Goal: Information Seeking & Learning: Learn about a topic

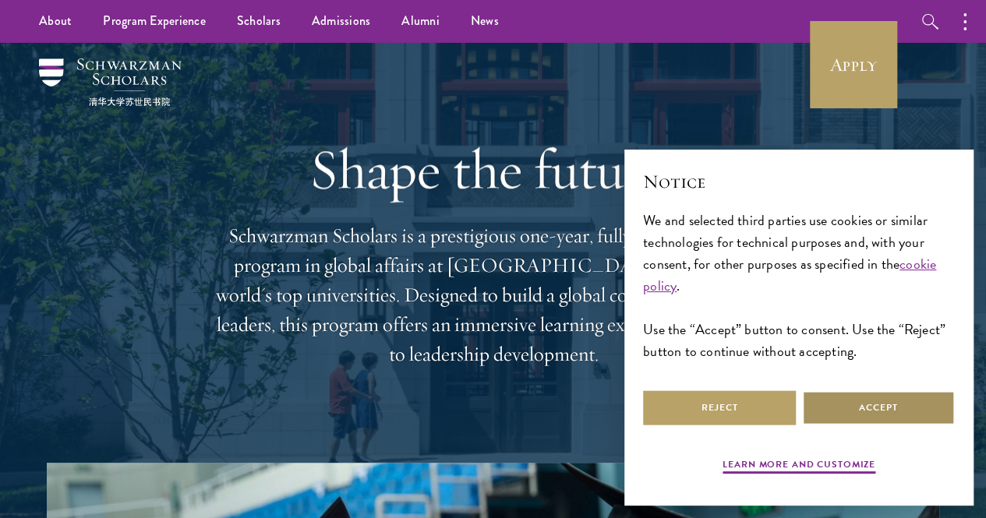
click at [842, 406] on button "Accept" at bounding box center [878, 407] width 153 height 35
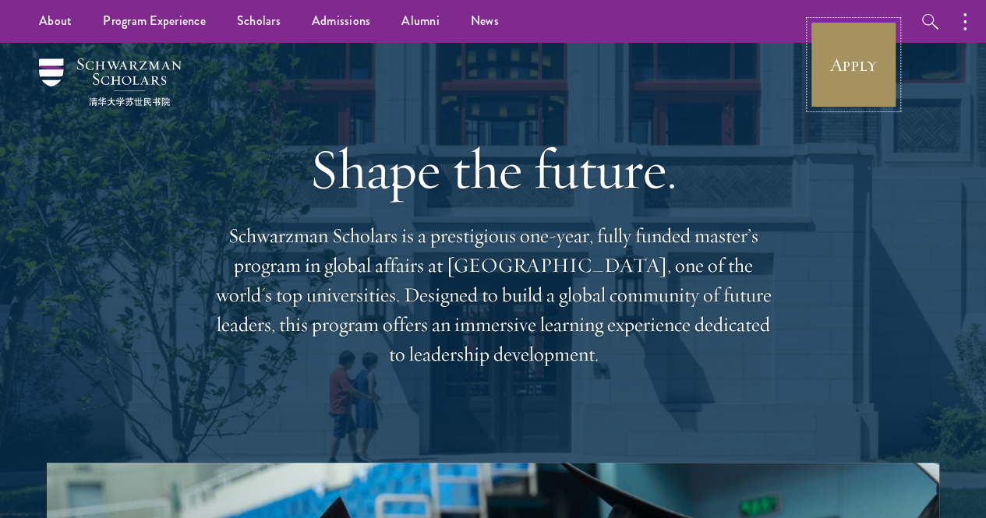
click at [851, 83] on link "Apply" at bounding box center [853, 64] width 87 height 87
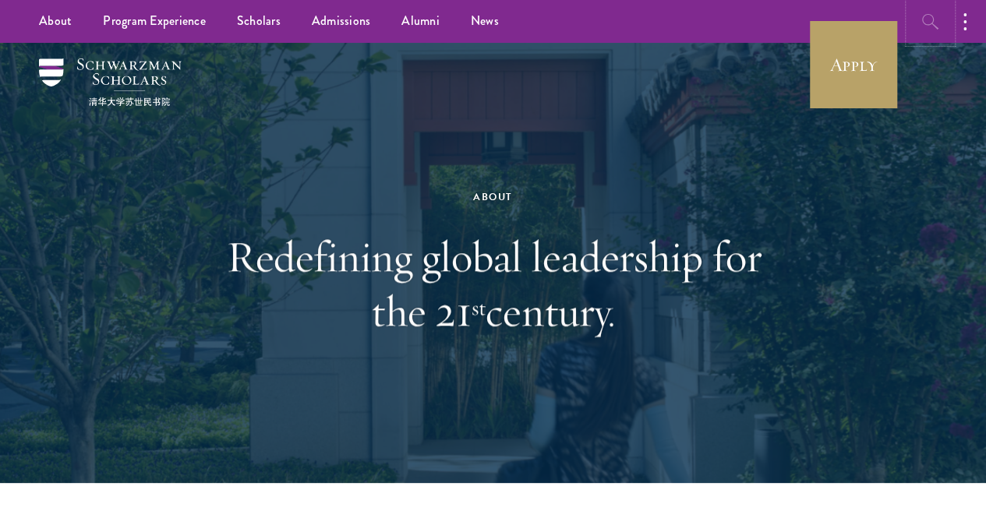
click at [926, 25] on icon "button" at bounding box center [930, 21] width 19 height 19
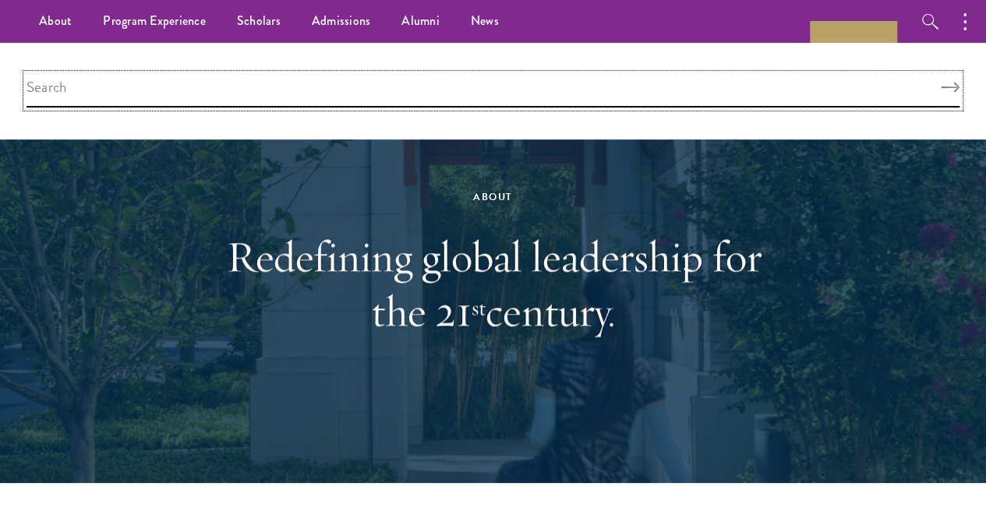
click at [565, 101] on input "search" at bounding box center [492, 91] width 933 height 34
type input "diversity"
click at [941, 83] on button "Search" at bounding box center [950, 88] width 19 height 11
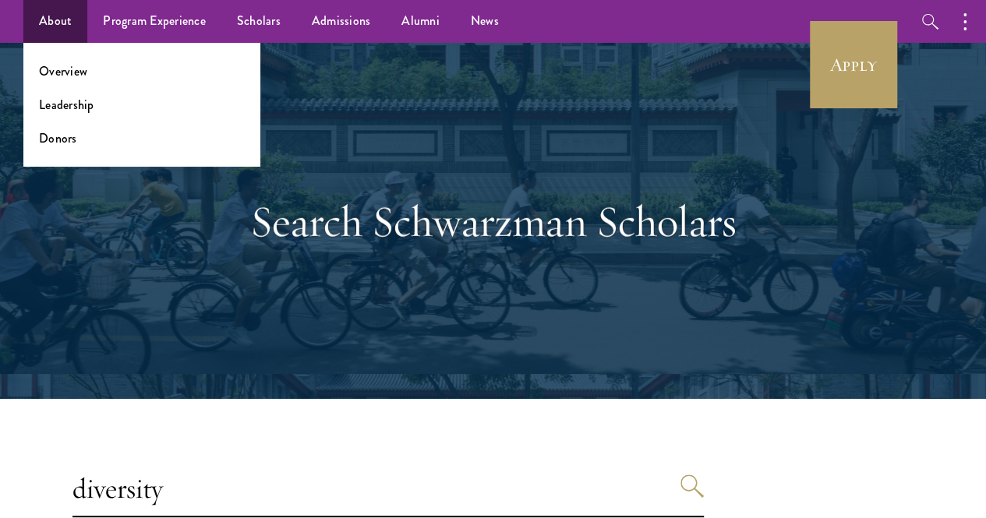
click at [59, 39] on link "About" at bounding box center [55, 21] width 64 height 43
